Goal: Information Seeking & Learning: Learn about a topic

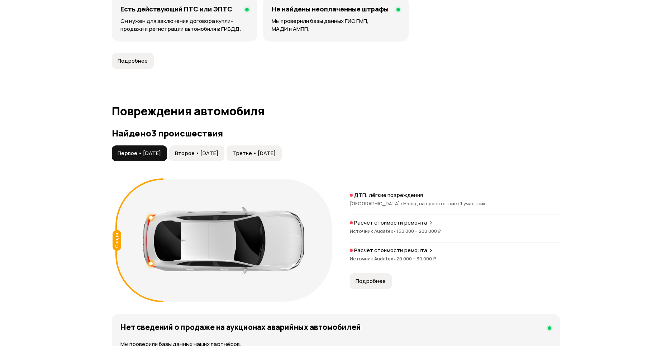
scroll to position [675, 0]
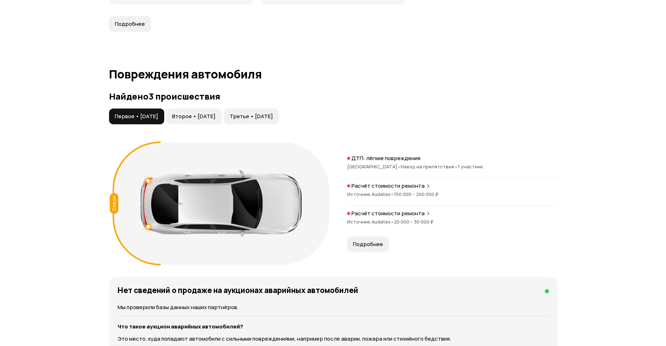
click at [215, 119] on span "Второе • [DATE]" at bounding box center [193, 116] width 43 height 7
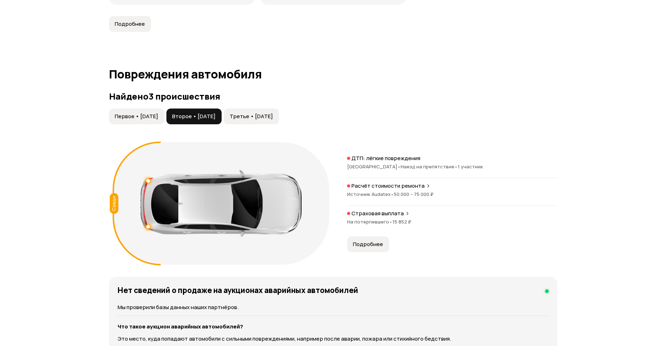
click at [273, 114] on span "Третье • [DATE]" at bounding box center [250, 116] width 43 height 7
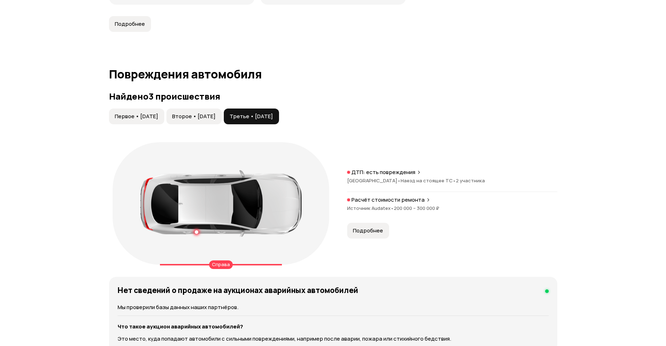
click at [378, 227] on span "Подробнее" at bounding box center [368, 230] width 30 height 7
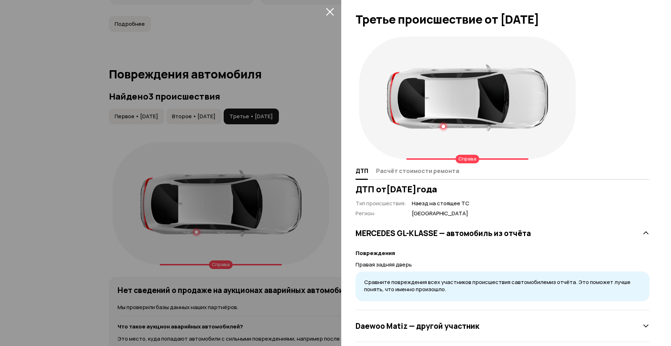
scroll to position [0, 0]
click at [426, 178] on div "ДТП Расчёт стоимости ремонта" at bounding box center [503, 171] width 294 height 17
click at [429, 174] on span "Расчёт стоимости ремонта" at bounding box center [417, 170] width 83 height 7
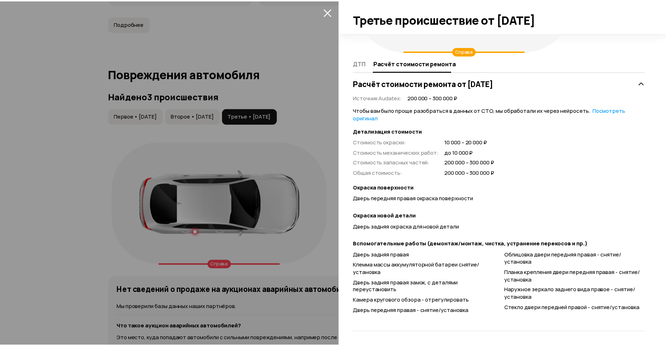
scroll to position [109, 0]
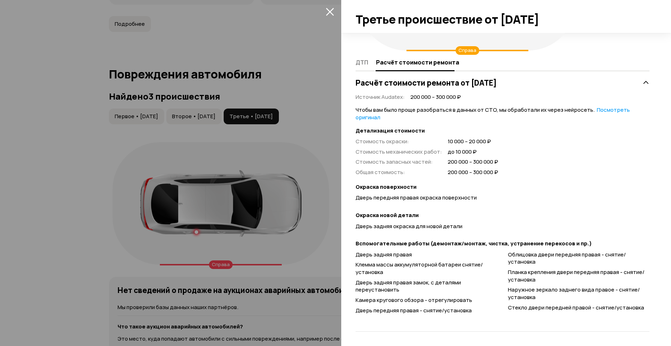
click at [297, 167] on div at bounding box center [335, 173] width 671 height 346
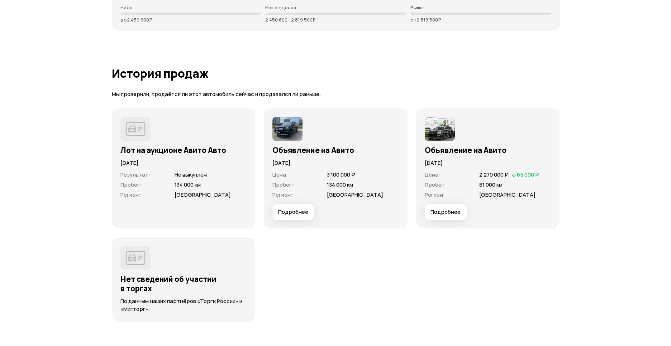
scroll to position [2078, 0]
click at [283, 213] on span "Подробнее" at bounding box center [290, 212] width 30 height 7
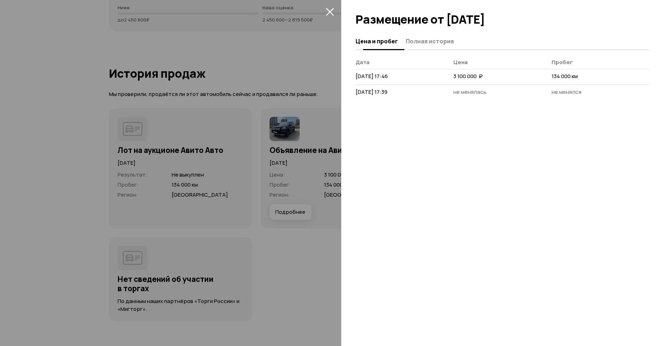
click at [422, 46] on button "Полная история" at bounding box center [429, 41] width 50 height 14
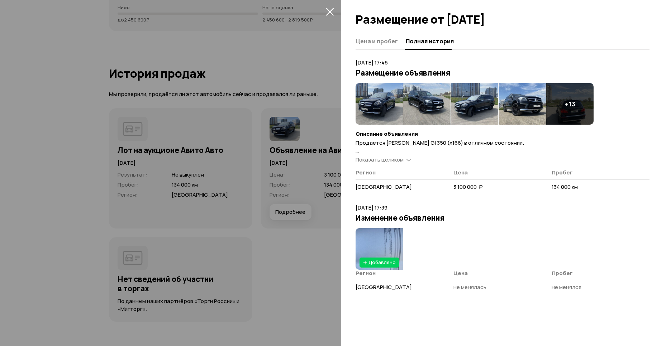
click at [379, 106] on img at bounding box center [379, 104] width 47 height 42
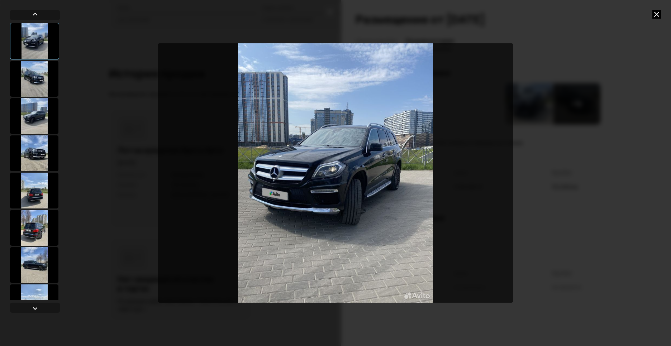
click at [33, 179] on div at bounding box center [34, 191] width 48 height 36
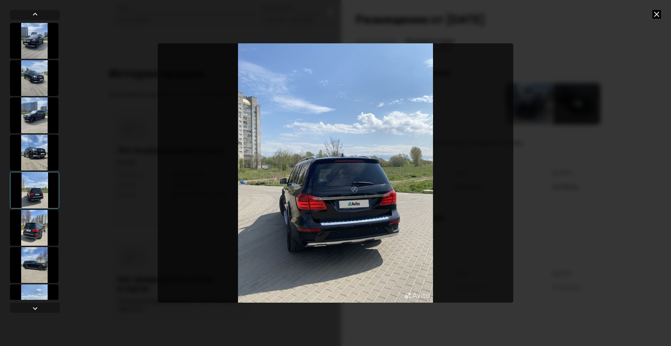
click at [39, 153] on div at bounding box center [34, 153] width 48 height 36
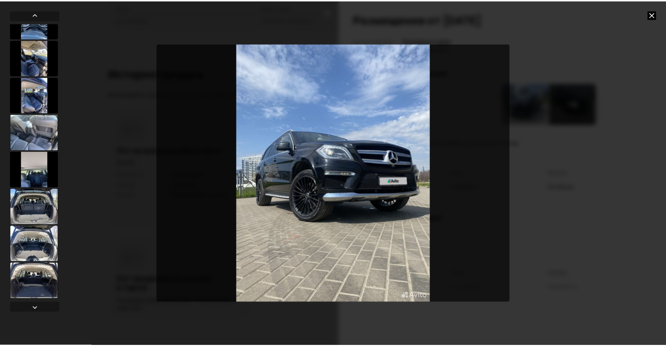
scroll to position [395, 0]
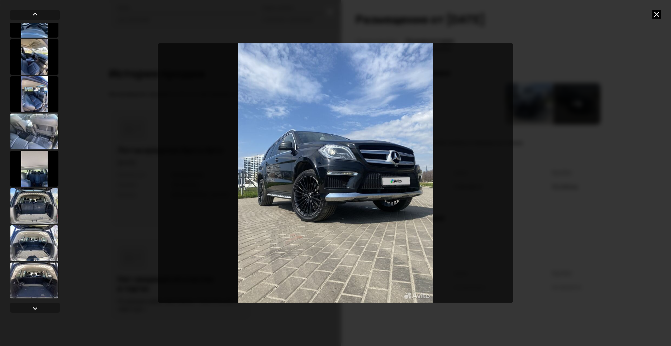
click at [655, 16] on icon at bounding box center [657, 14] width 9 height 9
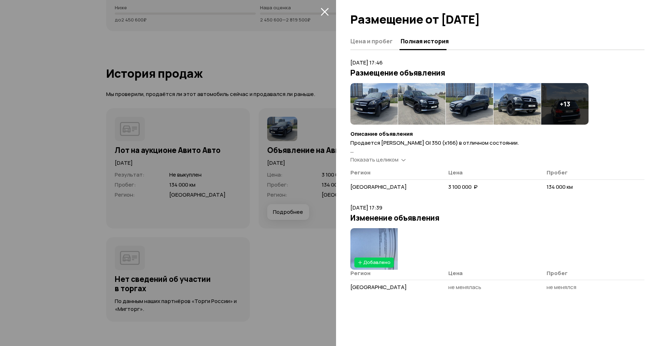
click at [375, 160] on span "Показать целиком" at bounding box center [374, 160] width 48 height 8
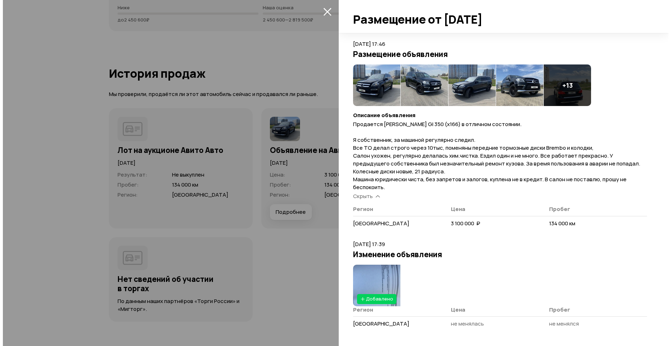
scroll to position [19, 0]
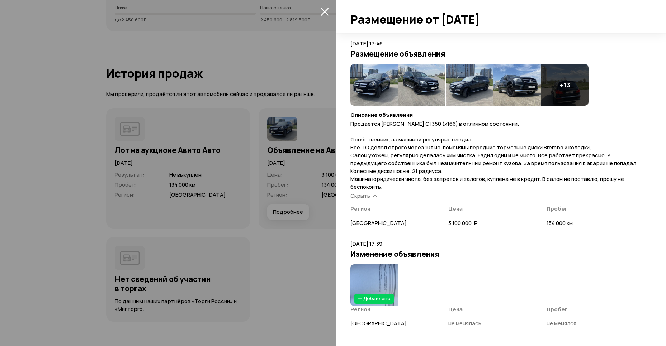
click at [370, 274] on img at bounding box center [373, 286] width 47 height 42
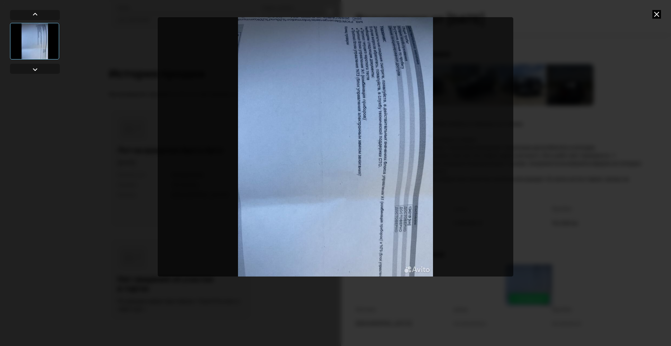
click at [395, 141] on img "Go to Slide 1" at bounding box center [336, 147] width 356 height 260
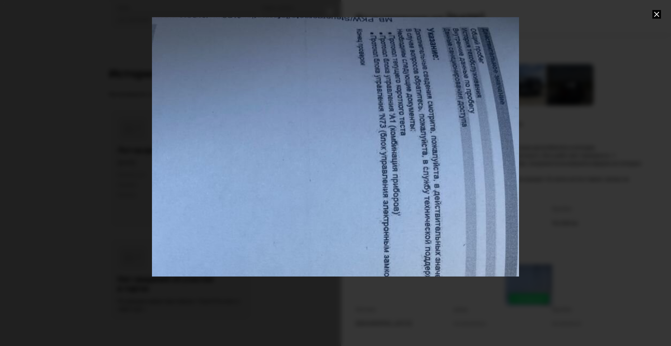
drag, startPoint x: 418, startPoint y: 105, endPoint x: 416, endPoint y: 225, distance: 120.5
click at [416, 225] on div "Go to Slide 1" at bounding box center [339, 268] width 730 height 516
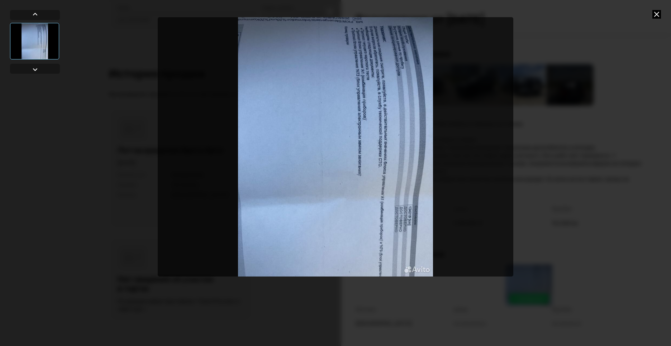
click at [372, 78] on img "Go to Slide 1" at bounding box center [336, 147] width 356 height 260
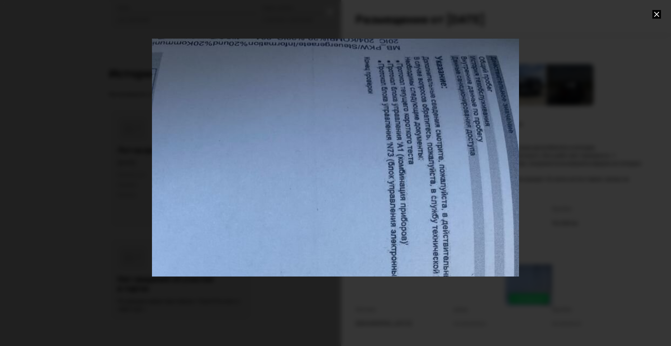
drag, startPoint x: 414, startPoint y: 62, endPoint x: 424, endPoint y: 213, distance: 151.7
click at [424, 213] on div "Go to Slide 1" at bounding box center [346, 298] width 734 height 520
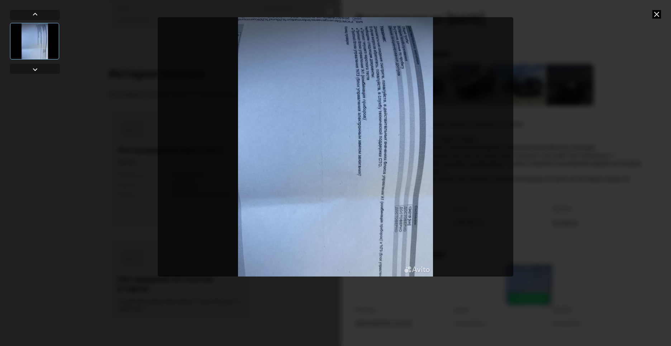
click at [424, 213] on img "Go to Slide 1" at bounding box center [336, 147] width 356 height 260
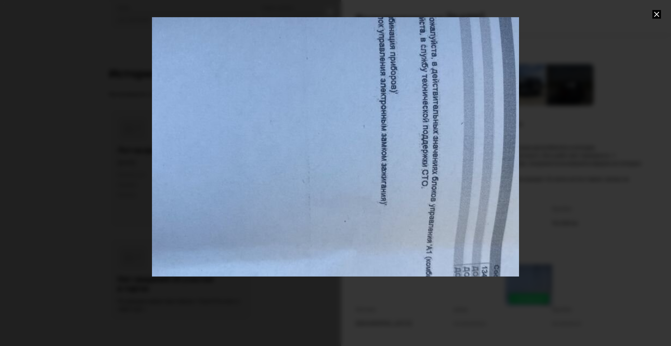
click at [428, 210] on div "Go to Slide 1" at bounding box center [335, 147] width 734 height 520
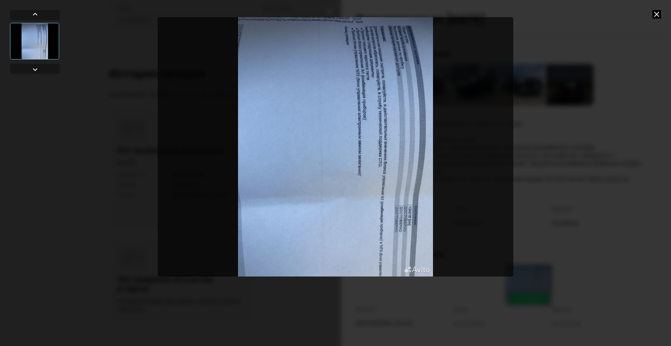
click at [601, 219] on div at bounding box center [335, 173] width 671 height 346
click at [657, 14] on icon at bounding box center [657, 14] width 9 height 9
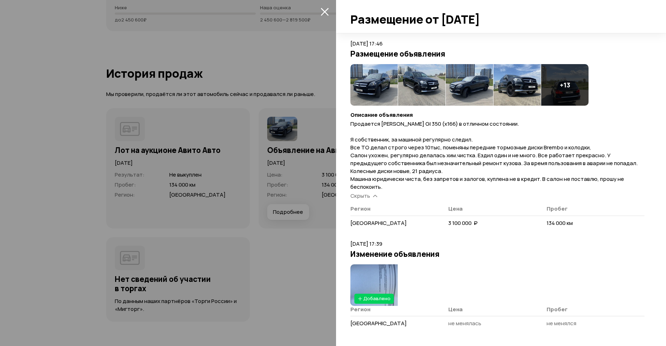
click at [414, 83] on img at bounding box center [421, 85] width 47 height 42
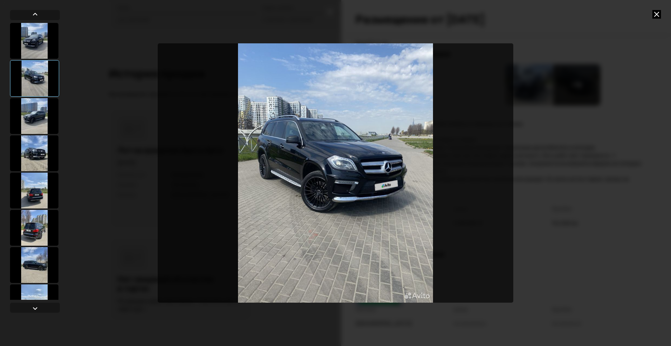
click at [582, 182] on div at bounding box center [335, 173] width 671 height 346
click at [657, 15] on icon at bounding box center [657, 14] width 9 height 9
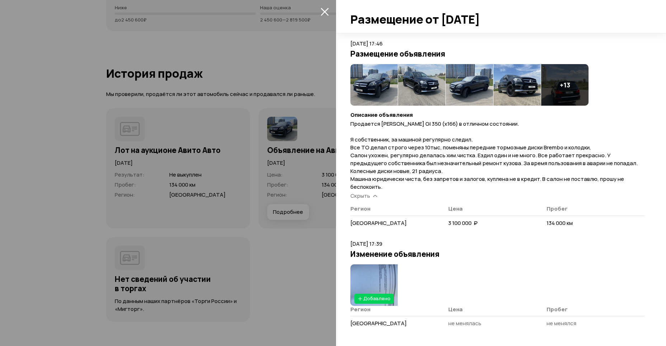
click at [570, 84] on div "+ 13" at bounding box center [564, 85] width 47 height 42
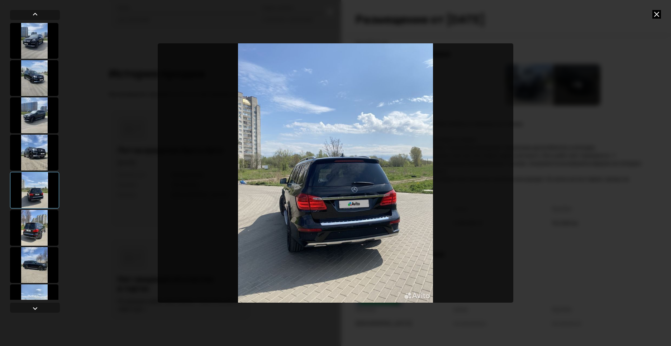
click at [34, 232] on div at bounding box center [34, 228] width 48 height 36
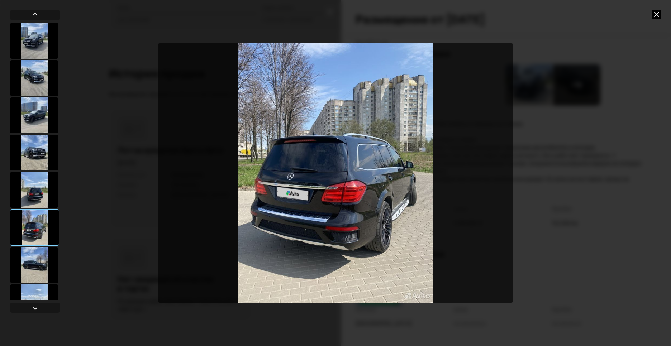
click at [658, 15] on icon at bounding box center [657, 14] width 9 height 9
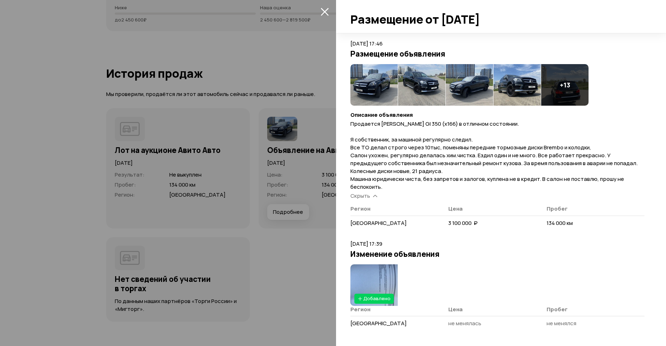
click at [268, 67] on div at bounding box center [333, 173] width 666 height 346
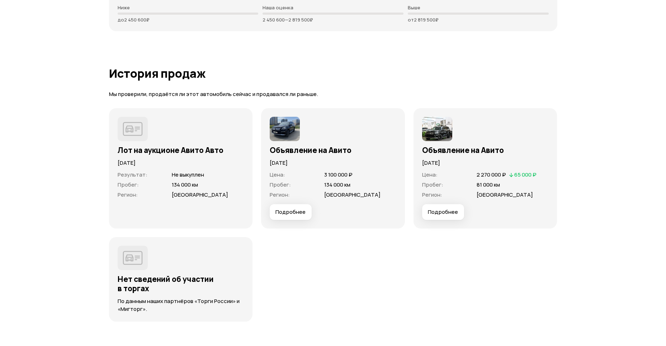
click at [448, 209] on span "Подробнее" at bounding box center [443, 212] width 30 height 7
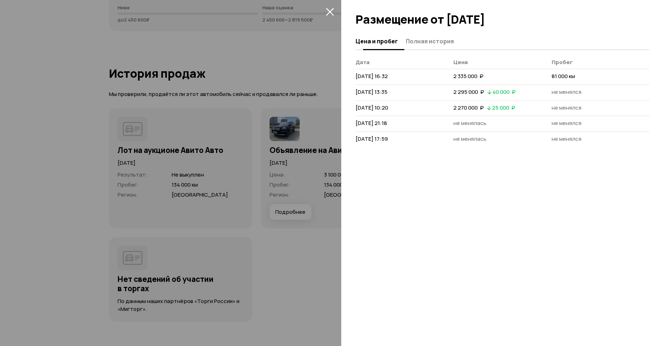
click at [435, 42] on span "Полная история" at bounding box center [430, 41] width 48 height 7
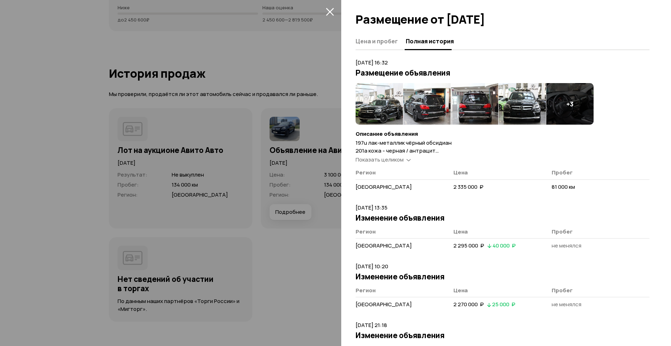
click at [385, 104] on img at bounding box center [379, 104] width 47 height 42
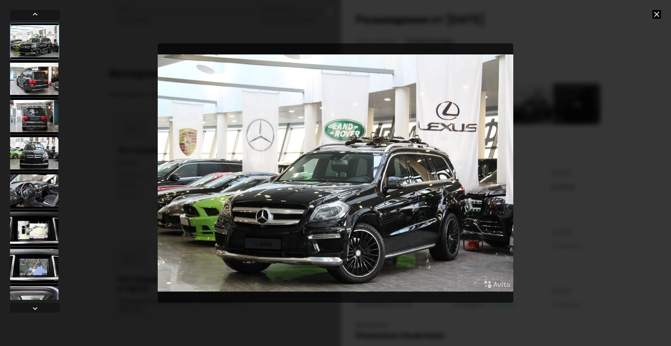
click at [42, 188] on div at bounding box center [34, 191] width 48 height 36
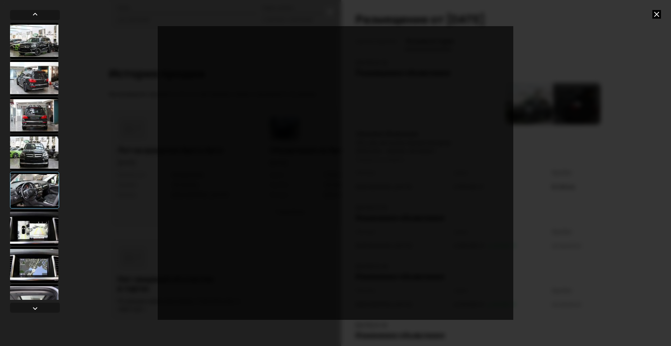
click at [42, 151] on div at bounding box center [34, 153] width 48 height 36
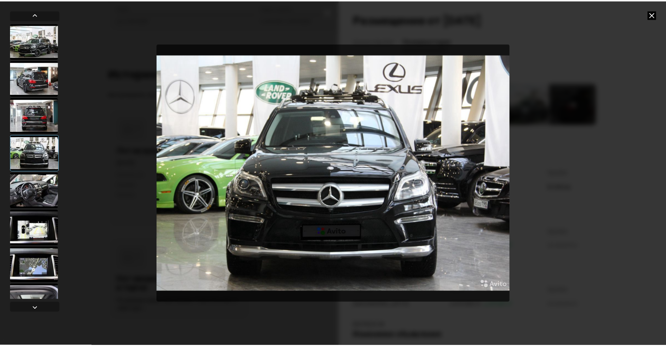
scroll to position [0, 0]
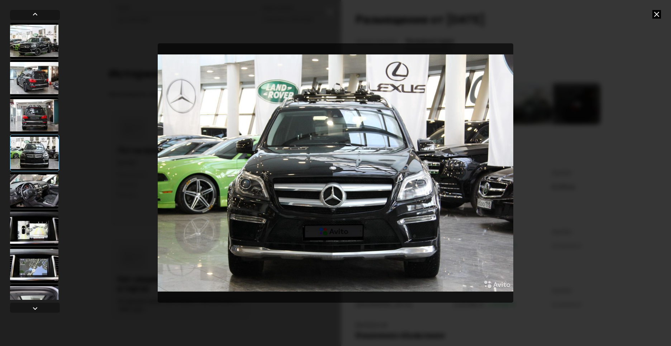
click at [36, 72] on div at bounding box center [34, 78] width 48 height 36
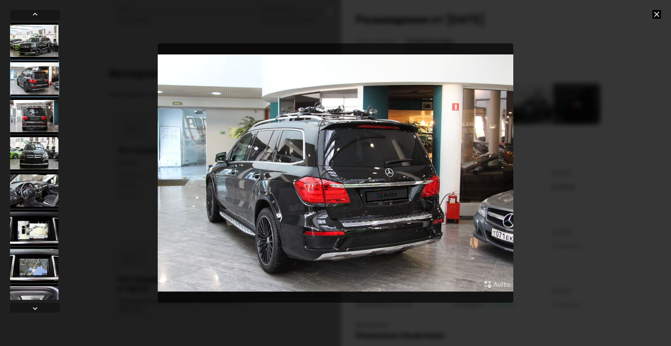
click at [655, 12] on icon at bounding box center [657, 14] width 9 height 9
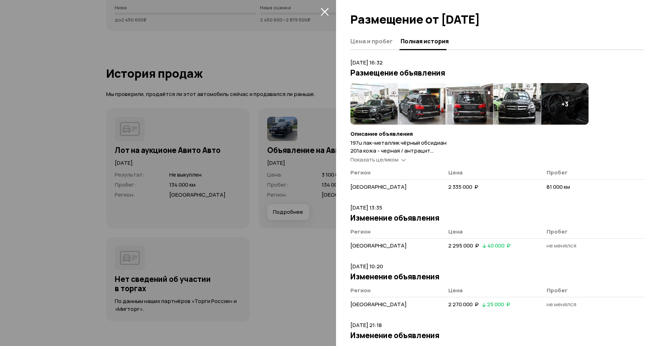
click at [324, 10] on icon "закрыть" at bounding box center [325, 12] width 8 height 8
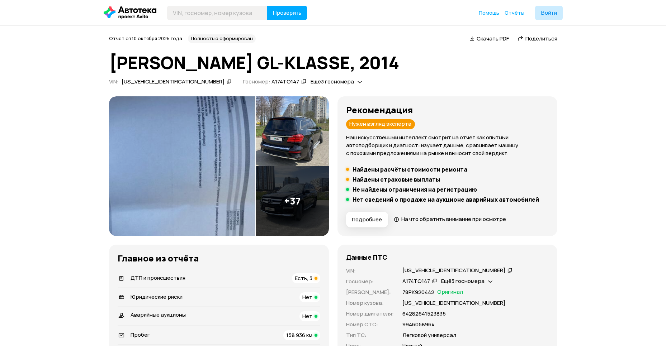
click at [425, 74] on div "Отчёт от [DATE] Полностью сформирован   Скачать PDF   Поделиться [PERSON_NAME] …" at bounding box center [333, 60] width 448 height 53
